Goal: Transaction & Acquisition: Purchase product/service

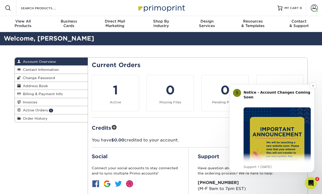
click at [257, 113] on img "Message content" at bounding box center [277, 141] width 67 height 67
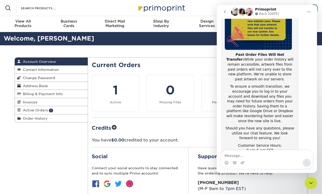
scroll to position [75, 0]
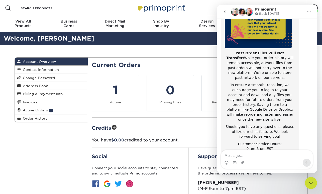
click at [223, 13] on icon "go back" at bounding box center [225, 12] width 4 height 4
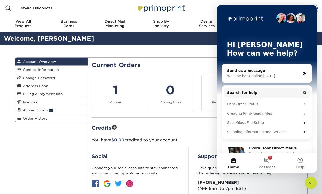
scroll to position [0, 0]
click at [274, 163] on button "1 Messages" at bounding box center [266, 163] width 33 height 20
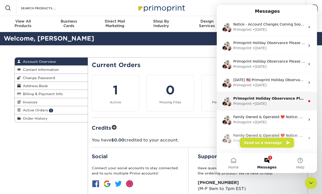
click at [269, 101] on div "Primoprint Holiday Observance Please note that our customer service and product…" at bounding box center [269, 98] width 72 height 5
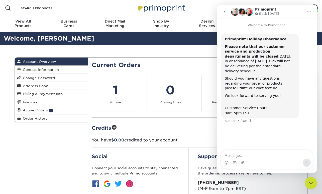
click at [226, 10] on icon "go back" at bounding box center [225, 12] width 4 height 4
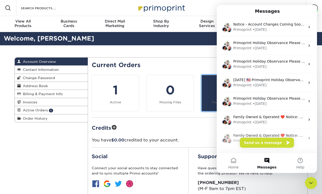
click at [205, 95] on div "0" at bounding box center [225, 90] width 41 height 18
click at [201, 57] on div "Current Orders 1 Active 0 Missing Files" at bounding box center [198, 139] width 220 height 165
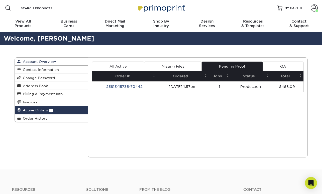
click at [42, 62] on span "Account Overview" at bounding box center [38, 62] width 35 height 4
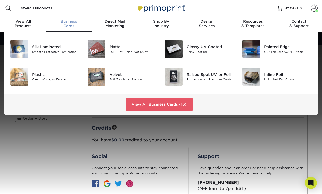
click at [71, 20] on span "Business" at bounding box center [69, 21] width 46 height 5
click at [136, 105] on link "View All Business Cards (16)" at bounding box center [159, 105] width 67 height 14
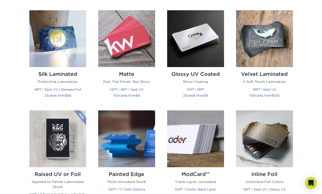
scroll to position [233, 0]
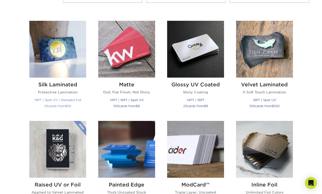
click at [53, 61] on img at bounding box center [57, 49] width 57 height 57
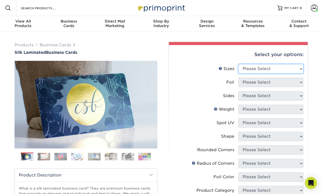
click at [248, 71] on select "Please Select 1.5" x 3.5" - Mini 1.75" x 3.5" - Mini 2" x 2" - Square 2" x 3" -…" at bounding box center [270, 69] width 65 height 10
select select "2.00x3.50"
click at [238, 64] on select "Please Select 1.5" x 3.5" - Mini 1.75" x 3.5" - Mini 2" x 2" - Square 2" x 3" -…" at bounding box center [270, 69] width 65 height 10
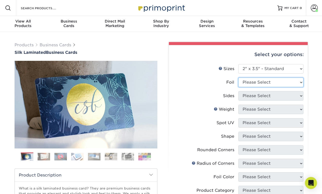
click at [246, 84] on select "Please Select Yes No" at bounding box center [270, 83] width 65 height 10
select select "0"
click at [238, 78] on select "Please Select Yes No" at bounding box center [270, 83] width 65 height 10
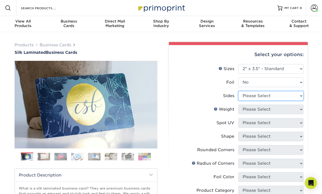
click at [248, 96] on select "Please Select Print Both Sides Print Front Only" at bounding box center [270, 96] width 65 height 10
select select "13abbda7-1d64-4f25-8bb2-c179b224825d"
click at [238, 91] on select "Please Select Print Both Sides Print Front Only" at bounding box center [270, 96] width 65 height 10
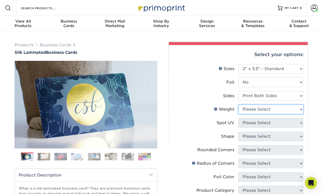
click at [246, 110] on select "Please Select 16PT" at bounding box center [270, 110] width 65 height 10
select select "16PT"
click at [238, 105] on select "Please Select 16PT" at bounding box center [270, 110] width 65 height 10
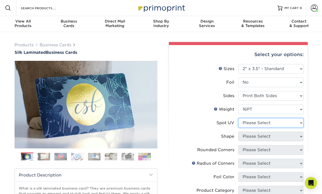
click at [251, 123] on select "Please Select No Spot UV Front and Back (Both Sides) Front Only Back Only" at bounding box center [270, 123] width 65 height 10
select select "3"
click at [238, 118] on select "Please Select No Spot UV Front and Back (Both Sides) Front Only Back Only" at bounding box center [270, 123] width 65 height 10
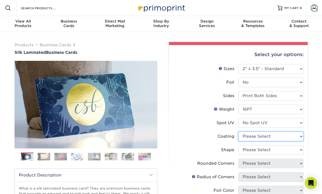
click at [240, 137] on select at bounding box center [270, 137] width 65 height 10
select select "3e7618de-abca-4bda-9f97-8b9129e913d8"
click at [238, 132] on select at bounding box center [270, 137] width 65 height 10
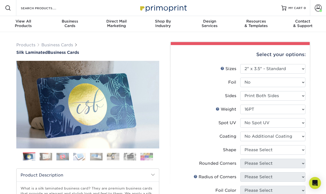
click at [0, 0] on div at bounding box center [0, 0] width 0 height 0
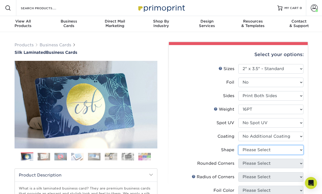
click at [243, 151] on select "Please Select Standard Oval" at bounding box center [270, 150] width 65 height 10
select select "standard"
click at [238, 145] on select "Please Select Standard Oval" at bounding box center [270, 150] width 65 height 10
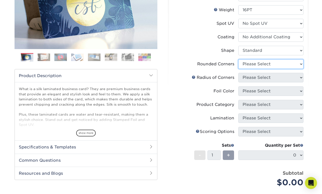
click at [247, 66] on select "Please Select Yes - Round 2 Corners Yes - Round 4 Corners No" at bounding box center [270, 64] width 65 height 10
select select "0"
click at [238, 59] on select "Please Select Yes - Round 2 Corners Yes - Round 4 Corners No" at bounding box center [270, 64] width 65 height 10
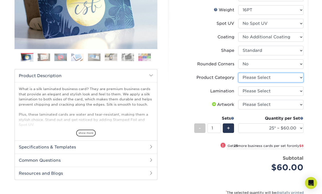
click at [253, 75] on select "Please Select Business Cards" at bounding box center [270, 78] width 65 height 10
select select "3b5148f1-0588-4f88-a218-97bcfdce65c1"
click at [238, 73] on select "Please Select Business Cards" at bounding box center [270, 78] width 65 height 10
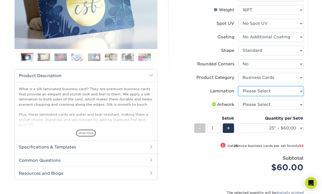
click at [247, 93] on select "Please Select Silk" at bounding box center [270, 92] width 65 height 10
select select "ccacb42f-45f7-42d3-bbd3-7c8421cf37f0"
click at [238, 87] on select "Please Select Silk" at bounding box center [270, 92] width 65 height 10
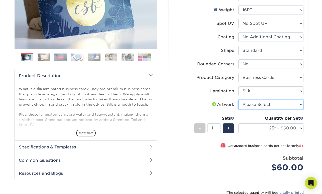
click at [251, 104] on select "Please Select I will upload files I need a design - $100" at bounding box center [270, 105] width 65 height 10
select select "upload"
click at [238, 100] on select "Please Select I will upload files I need a design - $100" at bounding box center [270, 105] width 65 height 10
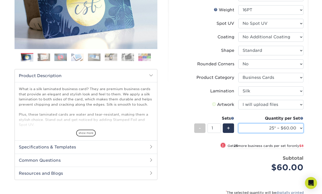
click at [267, 124] on select "25* – $60.00 50* – $68.00 75* – $76.00 100* – $84.00 250* – $92.00 500 – $96.00…" at bounding box center [270, 129] width 65 height 10
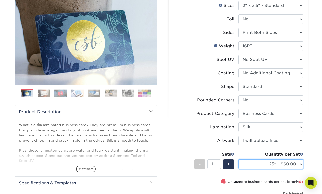
scroll to position [32, 0]
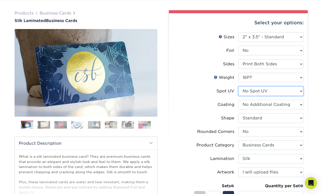
click at [266, 92] on select "Please Select No Spot UV Front and Back (Both Sides) Front Only Back Only" at bounding box center [270, 92] width 65 height 10
select select "0"
click at [238, 87] on select "Please Select No Spot UV Front and Back (Both Sides) Front Only Back Only" at bounding box center [270, 92] width 65 height 10
select select "-1"
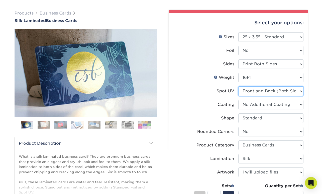
select select "-1"
select select
select select "-1"
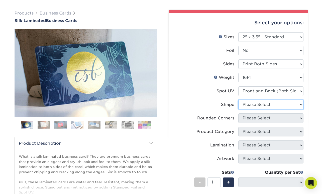
click at [273, 105] on select "Please Select Standard" at bounding box center [270, 105] width 65 height 10
select select "standard"
click at [238, 100] on select "Please Select Standard" at bounding box center [270, 105] width 65 height 10
select select
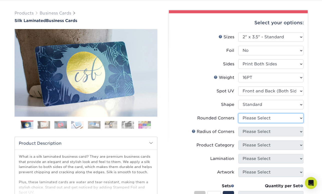
click at [273, 118] on select "Please Select Yes - Round 2 Corners Yes - Round 4 Corners No" at bounding box center [270, 119] width 65 height 10
select select "0"
click at [238, 114] on select "Please Select Yes - Round 2 Corners Yes - Round 4 Corners No" at bounding box center [270, 119] width 65 height 10
select select "-1"
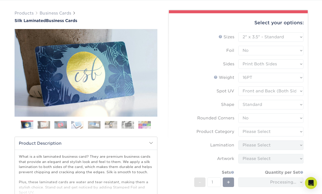
click at [265, 131] on form "Sizes Help Sizes Please Select 1.5" x 3.5" - Mini 1.75" x 3.5" - Mini 2" x 2" -…" at bounding box center [238, 129] width 131 height 194
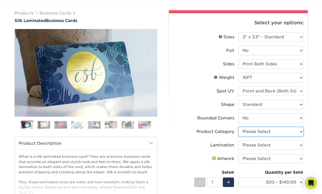
click at [273, 134] on select "Please Select Business Cards" at bounding box center [270, 132] width 65 height 10
select select "3b5148f1-0588-4f88-a218-97bcfdce65c1"
click at [238, 127] on select "Please Select Business Cards" at bounding box center [270, 132] width 65 height 10
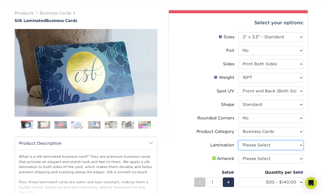
click at [267, 144] on select "Please Select Silk" at bounding box center [270, 146] width 65 height 10
select select "ccacb42f-45f7-42d3-bbd3-7c8421cf37f0"
click at [238, 141] on select "Please Select Silk" at bounding box center [270, 146] width 65 height 10
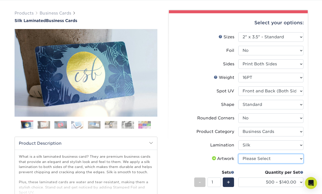
click at [268, 158] on select "Please Select I will upload files I need a design - $100" at bounding box center [270, 159] width 65 height 10
select select "upload"
click at [238, 154] on select "Please Select I will upload files I need a design - $100" at bounding box center [270, 159] width 65 height 10
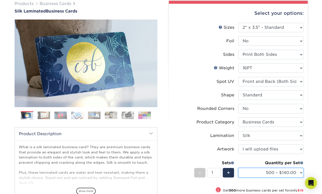
click at [284, 173] on select "500 – $140.00 1000 – $156.00 2500 – $383.00 5000 – $642.00 10000 – $1156.00" at bounding box center [270, 173] width 65 height 10
click at [238, 168] on select "500 – $140.00 1000 – $156.00 2500 – $383.00 5000 – $642.00 10000 – $1156.00" at bounding box center [270, 173] width 65 height 10
click at [294, 170] on select "500 – $140.00 1000 – $156.00 2500 – $383.00 5000 – $642.00 10000 – $1156.00" at bounding box center [270, 173] width 65 height 10
select select "1000 – $156.00"
click at [238, 168] on select "500 – $140.00 1000 – $156.00 2500 – $383.00 5000 – $642.00 10000 – $1156.00" at bounding box center [270, 173] width 65 height 10
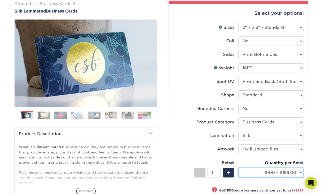
scroll to position [0, 0]
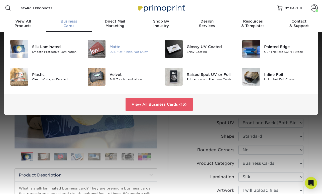
click at [110, 54] on div "Matte Dull, Flat Finish, Not Shiny" at bounding box center [136, 49] width 52 height 18
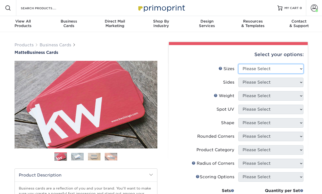
click at [249, 69] on select "Please Select 1.5" x 3.5" - Mini 1.75" x 3.5" - Mini 2" x 2" - Square 2" x 3" -…" at bounding box center [270, 69] width 65 height 10
select select "2.00x3.50"
click at [238, 64] on select "Please Select 1.5" x 3.5" - Mini 1.75" x 3.5" - Mini 2" x 2" - Square 2" x 3" -…" at bounding box center [270, 69] width 65 height 10
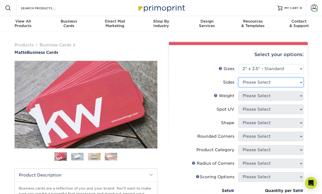
click at [244, 86] on select "Please Select Print Both Sides Print Front Only" at bounding box center [270, 83] width 65 height 10
select select "13abbda7-1d64-4f25-8bb2-c179b224825d"
click at [238, 78] on select "Please Select Print Both Sides Print Front Only" at bounding box center [270, 83] width 65 height 10
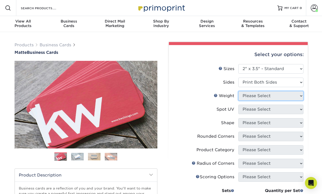
click at [246, 97] on select "Please Select" at bounding box center [270, 96] width 65 height 10
select select "16PT"
click at [238, 91] on select "Please Select 16PT 14PT" at bounding box center [270, 96] width 65 height 10
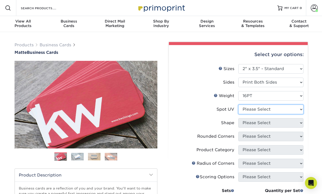
click at [249, 107] on select "Please Select No Spot UV Front and Back (Both Sides) Front Only Back Only" at bounding box center [270, 110] width 65 height 10
select select "3"
click at [238, 105] on select "Please Select No Spot UV Front and Back (Both Sides) Front Only Back Only" at bounding box center [270, 110] width 65 height 10
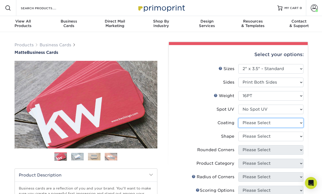
click at [249, 124] on select at bounding box center [270, 123] width 65 height 10
select select "121bb7b5-3b4d-429f-bd8d-bbf80e953313"
click at [238, 118] on select at bounding box center [270, 123] width 65 height 10
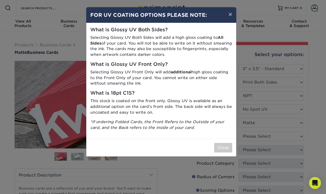
click at [217, 160] on div "× FOR UV COATING OPTIONS PLEASE NOTE: What is Glossy UV Both Sides? Selecting G…" at bounding box center [163, 97] width 326 height 194
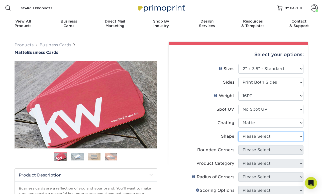
click at [246, 135] on select "Please Select Standard Oval" at bounding box center [270, 137] width 65 height 10
select select "standard"
click at [238, 132] on select "Please Select Standard Oval" at bounding box center [270, 137] width 65 height 10
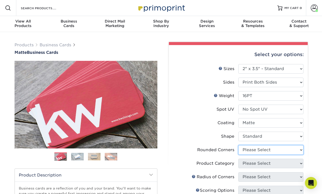
click at [260, 147] on select "Please Select Yes - Round 2 Corners Yes - Round 4 Corners No" at bounding box center [270, 150] width 65 height 10
select select "0"
click at [238, 145] on select "Please Select Yes - Round 2 Corners Yes - Round 4 Corners No" at bounding box center [270, 150] width 65 height 10
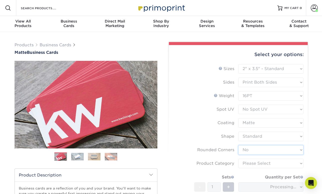
scroll to position [16, 0]
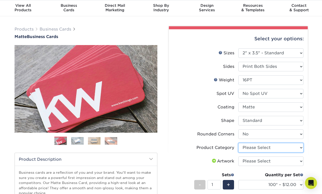
click at [250, 149] on select "Please Select Business Cards" at bounding box center [270, 148] width 65 height 10
select select "3b5148f1-0588-4f88-a218-97bcfdce65c1"
click at [238, 143] on select "Please Select Business Cards" at bounding box center [270, 148] width 65 height 10
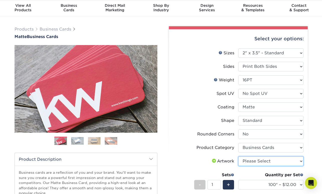
click at [260, 160] on select "Please Select I will upload files I need a design - $100" at bounding box center [270, 162] width 65 height 10
select select "upload"
click at [238, 157] on select "Please Select I will upload files I need a design - $100" at bounding box center [270, 162] width 65 height 10
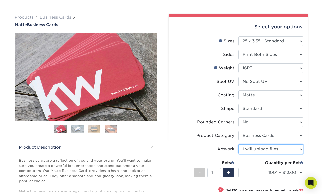
scroll to position [46, 0]
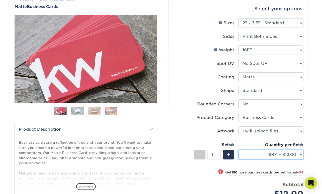
click at [295, 155] on select "100* – $12.00 250* – $21.00 500 – $42.00 1000 – $53.00 2500 – $95.00 5000 – $18…" at bounding box center [270, 155] width 65 height 10
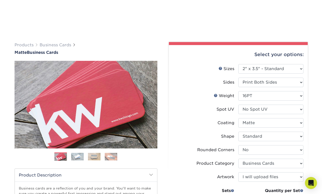
scroll to position [49, 0]
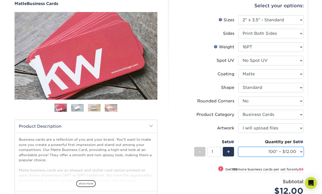
click at [293, 153] on select "100* – $12.00 250* – $21.00 500 – $42.00 1000 – $53.00 2500 – $95.00 5000 – $18…" at bounding box center [270, 152] width 65 height 10
click at [269, 151] on select "100* – $12.00 250* – $21.00 500 – $42.00 1000 – $53.00 2500 – $95.00 5000 – $18…" at bounding box center [270, 152] width 65 height 10
click at [279, 150] on select "100* – $12.00 250* – $21.00 500 – $42.00 1000 – $53.00 2500 – $95.00 5000 – $18…" at bounding box center [270, 152] width 65 height 10
click at [283, 152] on select "100* – $12.00 250* – $21.00 500 – $42.00 1000 – $53.00 2500 – $95.00 5000 – $18…" at bounding box center [270, 152] width 65 height 10
click at [288, 154] on select "100* – $12.00 250* – $21.00 500 – $42.00 1000 – $53.00 2500 – $95.00 5000 – $18…" at bounding box center [270, 152] width 65 height 10
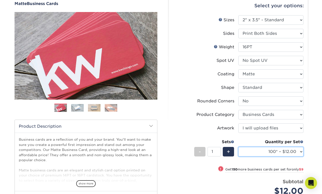
select select "1000 – $53.00"
click at [238, 147] on select "100* – $12.00 250* – $21.00 500 – $42.00 1000 – $53.00 2500 – $95.00 5000 – $18…" at bounding box center [270, 152] width 65 height 10
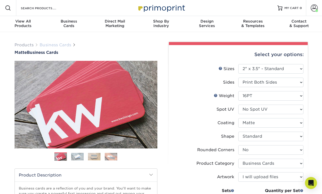
click at [64, 44] on link "Business Cards" at bounding box center [56, 45] width 32 height 5
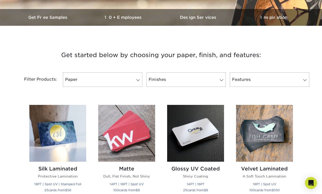
scroll to position [217, 0]
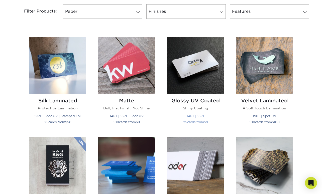
click at [198, 74] on img at bounding box center [195, 65] width 57 height 57
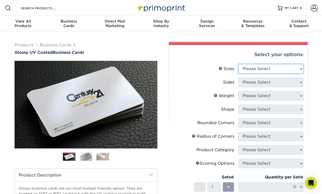
click at [258, 68] on select "Please Select 1.5" x 3.5" - Mini 1.75" x 3.5" - Mini 2" x 2" - Square 2" x 3" -…" at bounding box center [270, 69] width 65 height 10
select select "2.00x3.50"
click at [238, 64] on select "Please Select 1.5" x 3.5" - Mini 1.75" x 3.5" - Mini 2" x 2" - Square 2" x 3" -…" at bounding box center [270, 69] width 65 height 10
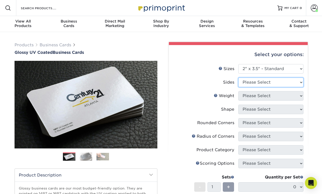
click at [252, 84] on select "Please Select Print Both Sides Print Front Only" at bounding box center [270, 83] width 65 height 10
select select "13abbda7-1d64-4f25-8bb2-c179b224825d"
click at [238, 78] on select "Please Select Print Both Sides Print Front Only" at bounding box center [270, 83] width 65 height 10
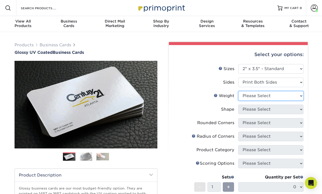
click at [253, 94] on select "Please Select 16PT 14PT" at bounding box center [270, 96] width 65 height 10
click at [238, 91] on select "Please Select 16PT 14PT" at bounding box center [270, 96] width 65 height 10
click at [251, 95] on select "Please Select 16PT 14PT" at bounding box center [270, 96] width 65 height 10
select select "16PT"
click at [238, 91] on select "Please Select 16PT 14PT" at bounding box center [270, 96] width 65 height 10
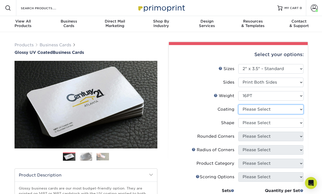
click at [263, 111] on select at bounding box center [270, 110] width 65 height 10
select select "ae367451-b2b8-45df-a344-0f05b6a12993"
click at [238, 105] on select at bounding box center [270, 110] width 65 height 10
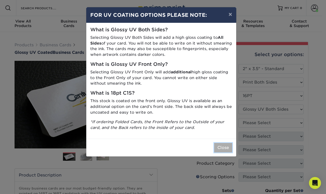
click at [218, 150] on button "Close" at bounding box center [223, 148] width 18 height 10
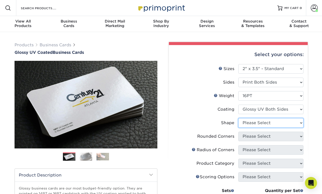
click at [243, 125] on select "Please Select Standard Oval" at bounding box center [270, 123] width 65 height 10
select select "standard"
click at [238, 118] on select "Please Select Standard Oval" at bounding box center [270, 123] width 65 height 10
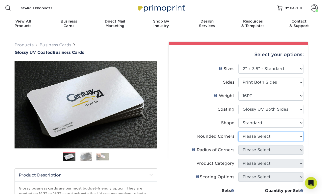
click at [250, 136] on select "Please Select Yes - Round 2 Corners Yes - Round 4 Corners No" at bounding box center [270, 137] width 65 height 10
select select "0"
click at [238, 132] on select "Please Select Yes - Round 2 Corners Yes - Round 4 Corners No" at bounding box center [270, 137] width 65 height 10
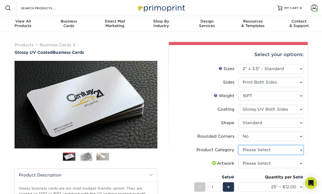
click at [249, 152] on select "Please Select Business Cards" at bounding box center [270, 150] width 65 height 10
select select "3b5148f1-0588-4f88-a218-97bcfdce65c1"
click at [238, 145] on select "Please Select Business Cards" at bounding box center [270, 150] width 65 height 10
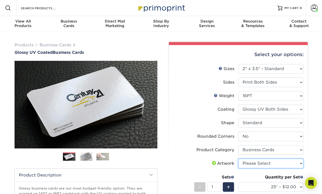
click at [249, 162] on select "Please Select I will upload files I need a design - $100" at bounding box center [270, 164] width 65 height 10
select select "upload"
click at [238, 159] on select "Please Select I will upload files I need a design - $100" at bounding box center [270, 164] width 65 height 10
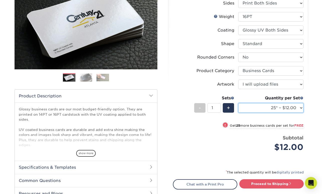
click at [275, 105] on select "25* – $12.00 50* – $12.00 100* – $12.00 250* – $21.00 500 – $42.00 1000 – $53.0…" at bounding box center [270, 108] width 65 height 10
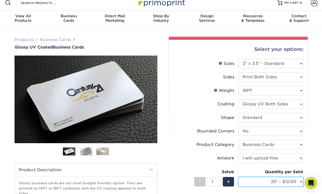
scroll to position [18, 0]
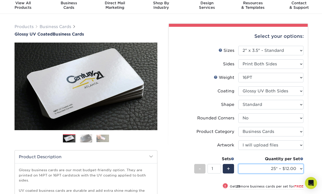
click at [282, 169] on select "25* – $12.00 50* – $12.00 100* – $12.00 250* – $21.00 500 – $42.00 1000 – $53.0…" at bounding box center [270, 169] width 65 height 10
click at [276, 170] on select "25* – $12.00 50* – $12.00 100* – $12.00 250* – $21.00 500 – $42.00 1000 – $53.0…" at bounding box center [270, 169] width 65 height 10
click at [262, 169] on select "25* – $12.00 50* – $12.00 100* – $12.00 250* – $21.00 500 – $42.00 1000 – $53.0…" at bounding box center [270, 169] width 65 height 10
click at [59, 27] on link "Business Cards" at bounding box center [56, 26] width 32 height 5
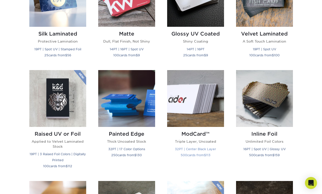
scroll to position [204, 0]
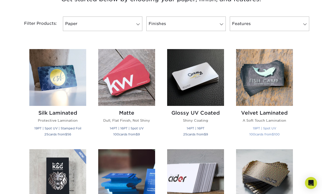
click at [252, 101] on img at bounding box center [264, 77] width 57 height 57
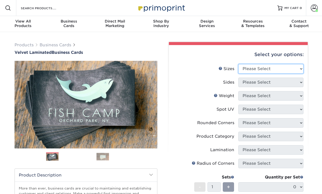
click at [254, 69] on select "Please Select 1.5" x 3.5" - Mini 1.75" x 3.5" - Mini 2" x 2" - Square 2" x 3" -…" at bounding box center [270, 69] width 65 height 10
select select "2.00x3.50"
click at [238, 64] on select "Please Select 1.5" x 3.5" - Mini 1.75" x 3.5" - Mini 2" x 2" - Square 2" x 3" -…" at bounding box center [270, 69] width 65 height 10
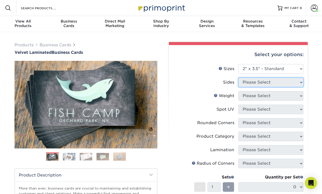
click at [251, 80] on select "Please Select" at bounding box center [270, 83] width 65 height 10
select select "13abbda7-1d64-4f25-8bb2-c179b224825d"
click at [238, 78] on select "Please Select Print Both Sides Print Front Only" at bounding box center [270, 83] width 65 height 10
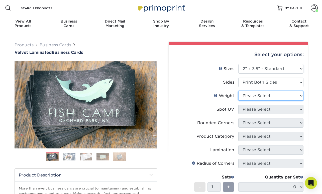
click at [252, 93] on select "Please Select 16PT" at bounding box center [270, 96] width 65 height 10
select select "16PT"
click at [238, 91] on select "Please Select 16PT" at bounding box center [270, 96] width 65 height 10
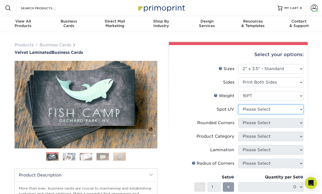
click at [259, 112] on select "Please Select No Spot UV Front and Back (Both Sides) Front Only Back Only" at bounding box center [270, 110] width 65 height 10
select select "3"
click at [238, 105] on select "Please Select No Spot UV Front and Back (Both Sides) Front Only Back Only" at bounding box center [270, 110] width 65 height 10
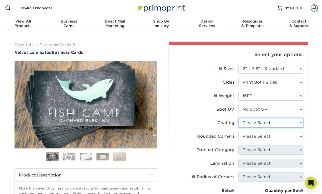
click at [256, 122] on select at bounding box center [270, 123] width 65 height 10
select select "3e7618de-abca-4bda-9f97-8b9129e913d8"
click at [238, 118] on select at bounding box center [270, 123] width 65 height 10
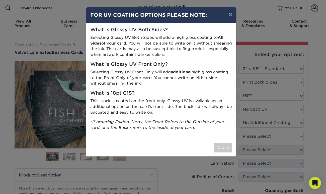
click at [227, 127] on p "*If ordering Folded Cards, the Front Refers to the Outside of your card, and th…" at bounding box center [161, 125] width 142 height 12
click at [216, 160] on div "× FOR UV COATING OPTIONS PLEASE NOTE: What is Glossy UV Both Sides? Selecting G…" at bounding box center [163, 97] width 326 height 194
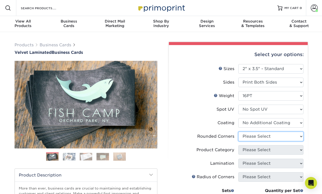
click at [247, 135] on select "Please Select Yes - Round 2 Corners Yes - Round 4 Corners No" at bounding box center [270, 137] width 65 height 10
select select "0"
click at [238, 132] on select "Please Select Yes - Round 2 Corners Yes - Round 4 Corners No" at bounding box center [270, 137] width 65 height 10
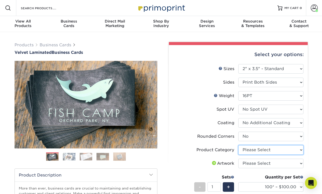
click at [255, 150] on select "Please Select Business Cards" at bounding box center [270, 150] width 65 height 10
select select "3b5148f1-0588-4f88-a218-97bcfdce65c1"
click at [238, 145] on select "Please Select Business Cards" at bounding box center [270, 150] width 65 height 10
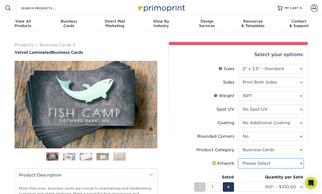
click at [259, 163] on select "Please Select I will upload files I need a design - $100" at bounding box center [270, 164] width 65 height 10
select select "upload"
click at [238, 159] on select "Please Select I will upload files I need a design - $100" at bounding box center [270, 164] width 65 height 10
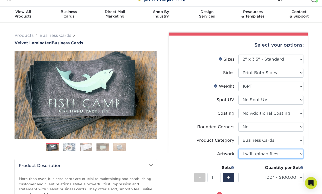
scroll to position [13, 0]
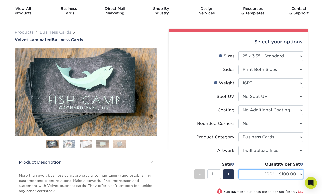
click at [283, 175] on select "100* – $100.00 250* – $112.00 500 – $120.00 1000 – $156.00 2500 – $307.00 5000 …" at bounding box center [270, 175] width 65 height 10
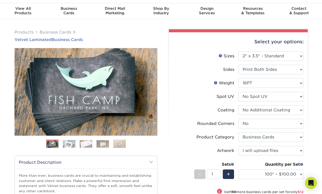
drag, startPoint x: 18, startPoint y: 41, endPoint x: 85, endPoint y: 42, distance: 66.7
click at [85, 42] on div "Products Business Cards Velvet Laminated Business Cards Previous Next" at bounding box center [161, 161] width 322 height 285
copy h1 "Velvet Laminated Business Cards"
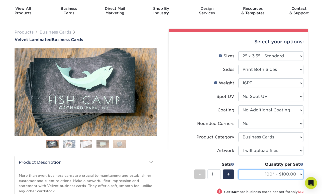
click at [279, 174] on select "100* – $100.00 250* – $112.00 500 – $120.00 1000 – $156.00 2500 – $307.00 5000 …" at bounding box center [270, 175] width 65 height 10
click at [238, 170] on select "100* – $100.00 250* – $112.00 500 – $120.00 1000 – $156.00 2500 – $307.00 5000 …" at bounding box center [270, 175] width 65 height 10
click at [278, 176] on select "100* – $100.00 250* – $112.00 500 – $120.00 1000 – $156.00 2500 – $307.00 5000 …" at bounding box center [270, 175] width 65 height 10
click at [238, 170] on select "100* – $100.00 250* – $112.00 500 – $120.00 1000 – $156.00 2500 – $307.00 5000 …" at bounding box center [270, 175] width 65 height 10
click at [251, 173] on select "100* – $100.00 250* – $112.00 500 – $120.00 1000 – $156.00 2500 – $307.00 5000 …" at bounding box center [270, 175] width 65 height 10
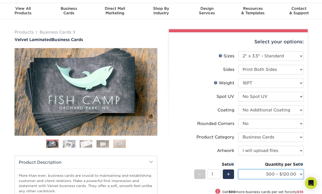
select select "1000 – $156.00"
click at [238, 170] on select "100* – $100.00 250* – $112.00 500 – $120.00 1000 – $156.00 2500 – $307.00 5000 …" at bounding box center [270, 175] width 65 height 10
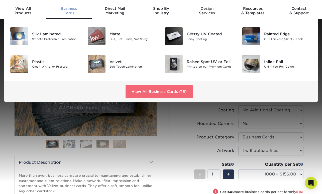
click at [143, 91] on link "View All Business Cards (16)" at bounding box center [159, 92] width 67 height 14
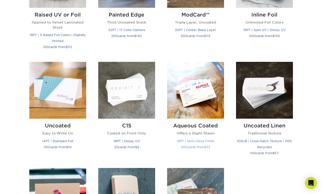
scroll to position [504, 0]
